Goal: Task Accomplishment & Management: Complete application form

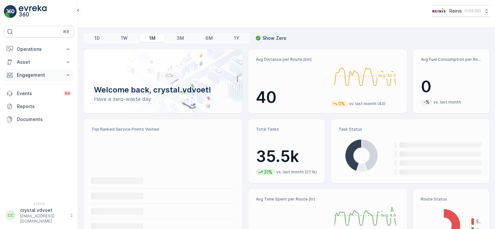
click at [42, 76] on p "Engagement" at bounding box center [39, 75] width 44 height 6
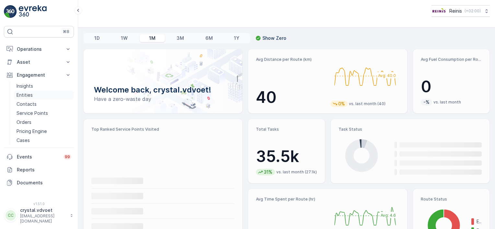
click at [36, 95] on link "Entities" at bounding box center [44, 95] width 60 height 9
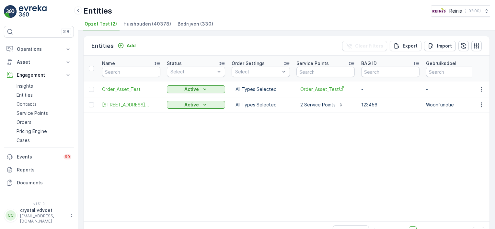
click at [187, 27] on span "Bedrijven (330)" at bounding box center [196, 24] width 36 height 6
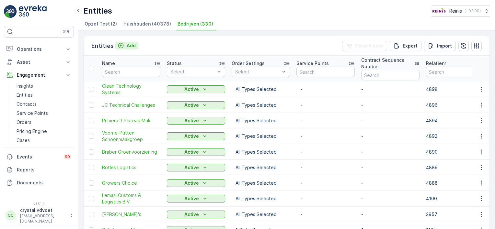
click at [121, 45] on icon "Add" at bounding box center [121, 45] width 6 height 6
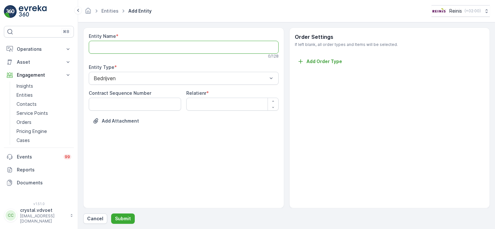
click at [121, 45] on Name "Entity Name" at bounding box center [184, 47] width 190 height 13
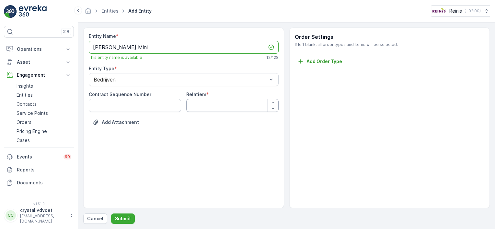
type Name "[PERSON_NAME] Mini"
click at [199, 102] on input "Relatienr" at bounding box center [232, 105] width 92 height 13
type input "4912"
click at [125, 221] on p "Submit" at bounding box center [123, 219] width 16 height 6
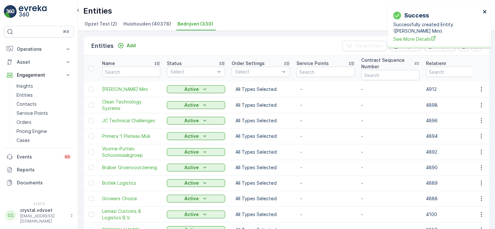
click at [486, 14] on icon "close" at bounding box center [485, 11] width 5 height 5
